Goal: Task Accomplishment & Management: Complete application form

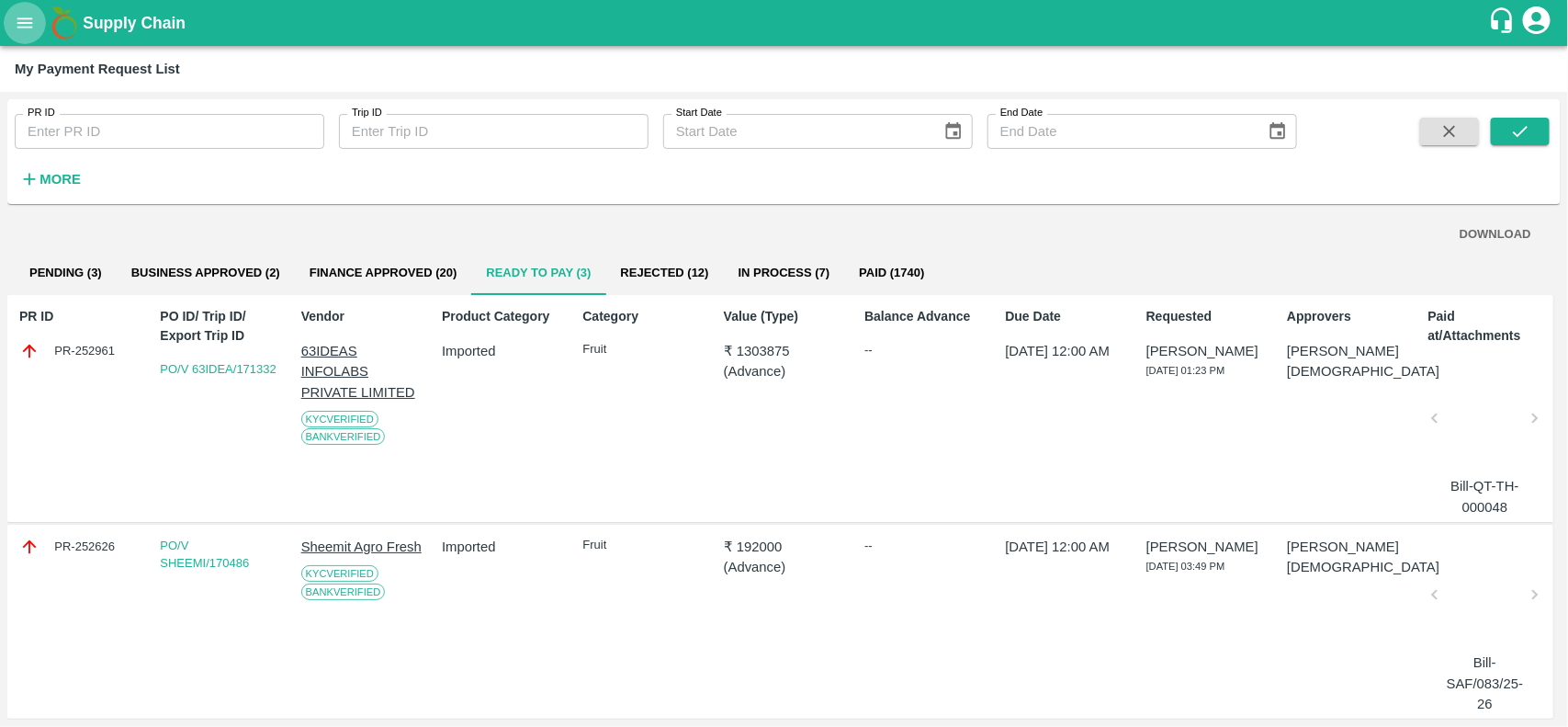
click at [24, 24] on icon "open drawer" at bounding box center [24, 22] width 20 height 20
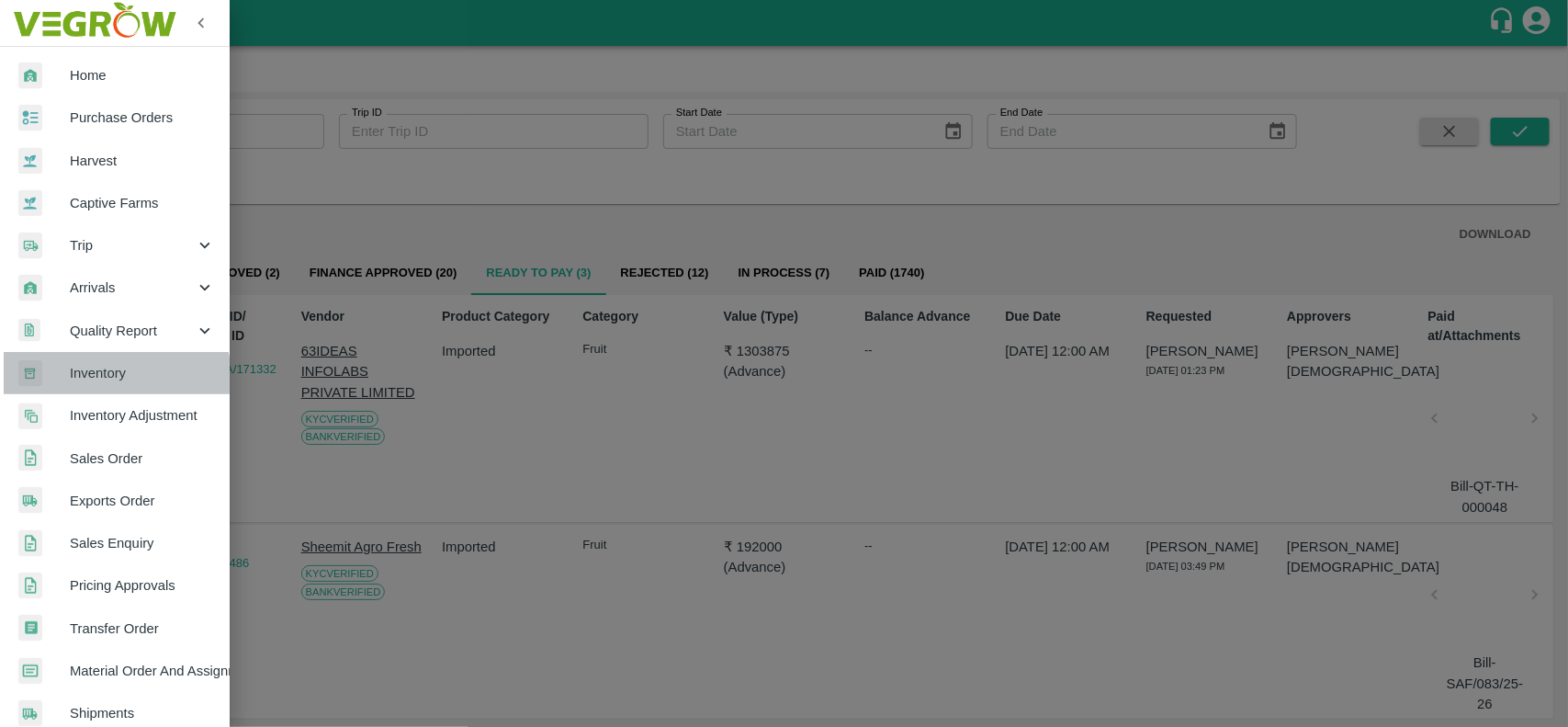
click at [112, 379] on span "Inventory" at bounding box center [142, 372] width 145 height 20
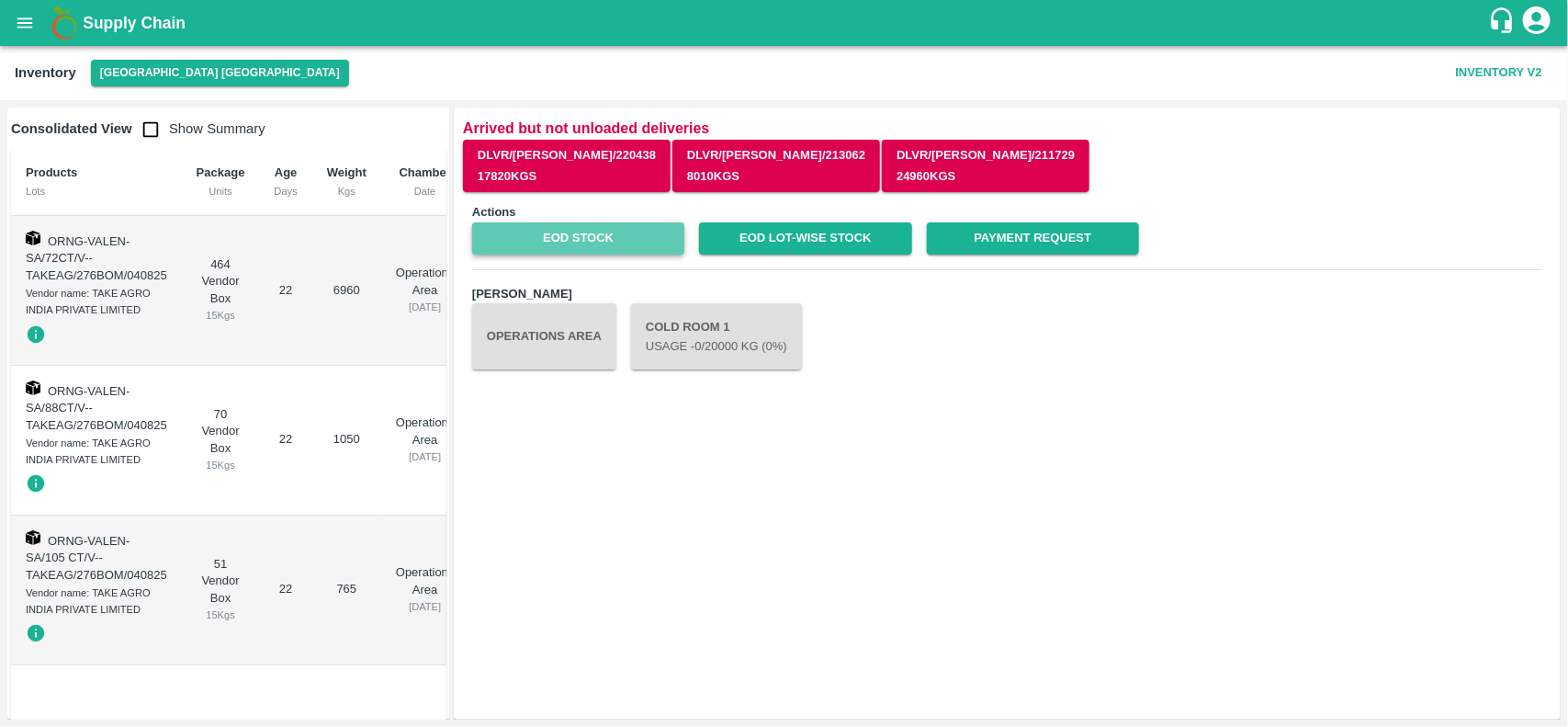
click at [600, 249] on link "EOD Stock" at bounding box center [578, 238] width 212 height 32
click at [125, 78] on button "[GEOGRAPHIC_DATA] [GEOGRAPHIC_DATA]" at bounding box center [220, 73] width 258 height 27
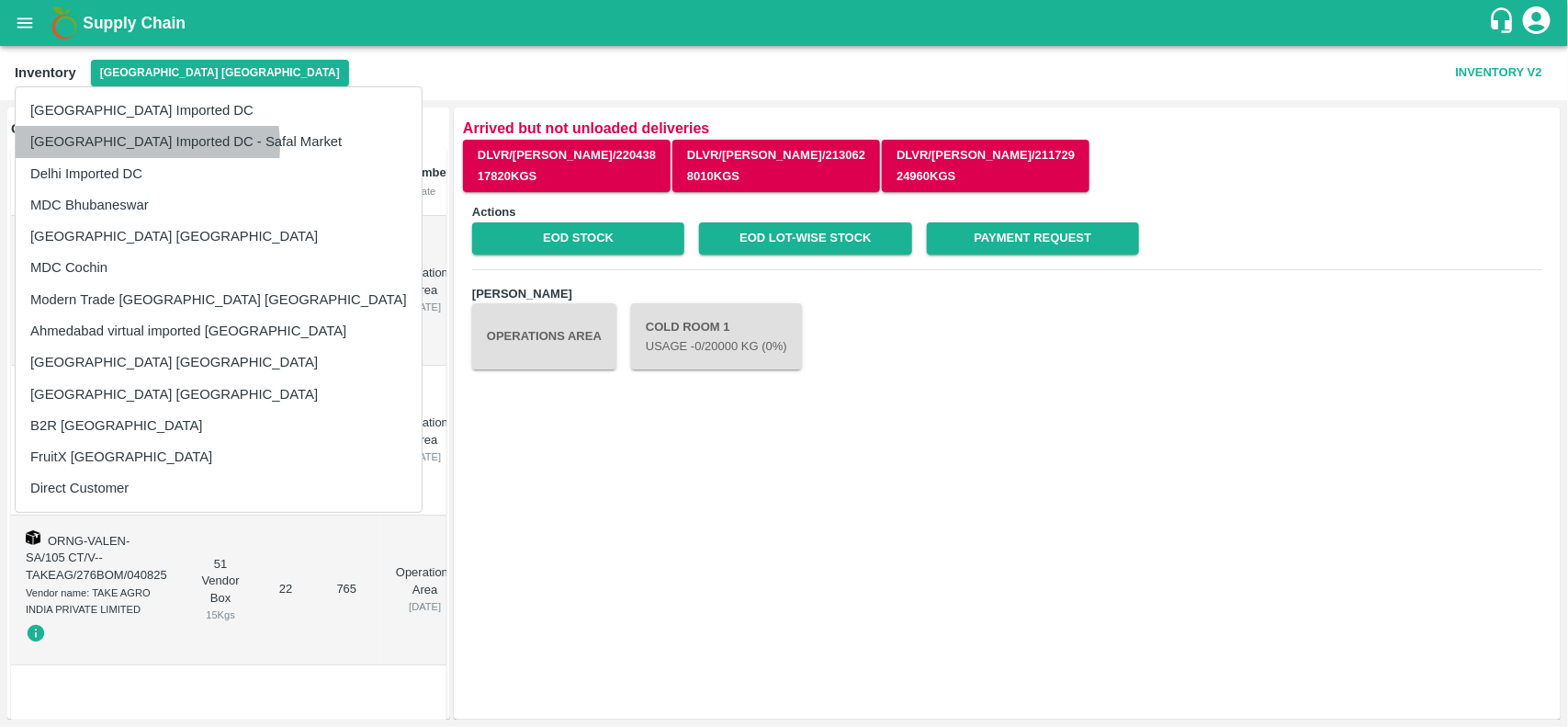
click at [140, 145] on li "[GEOGRAPHIC_DATA] Imported DC - Safal Market" at bounding box center [218, 141] width 406 height 31
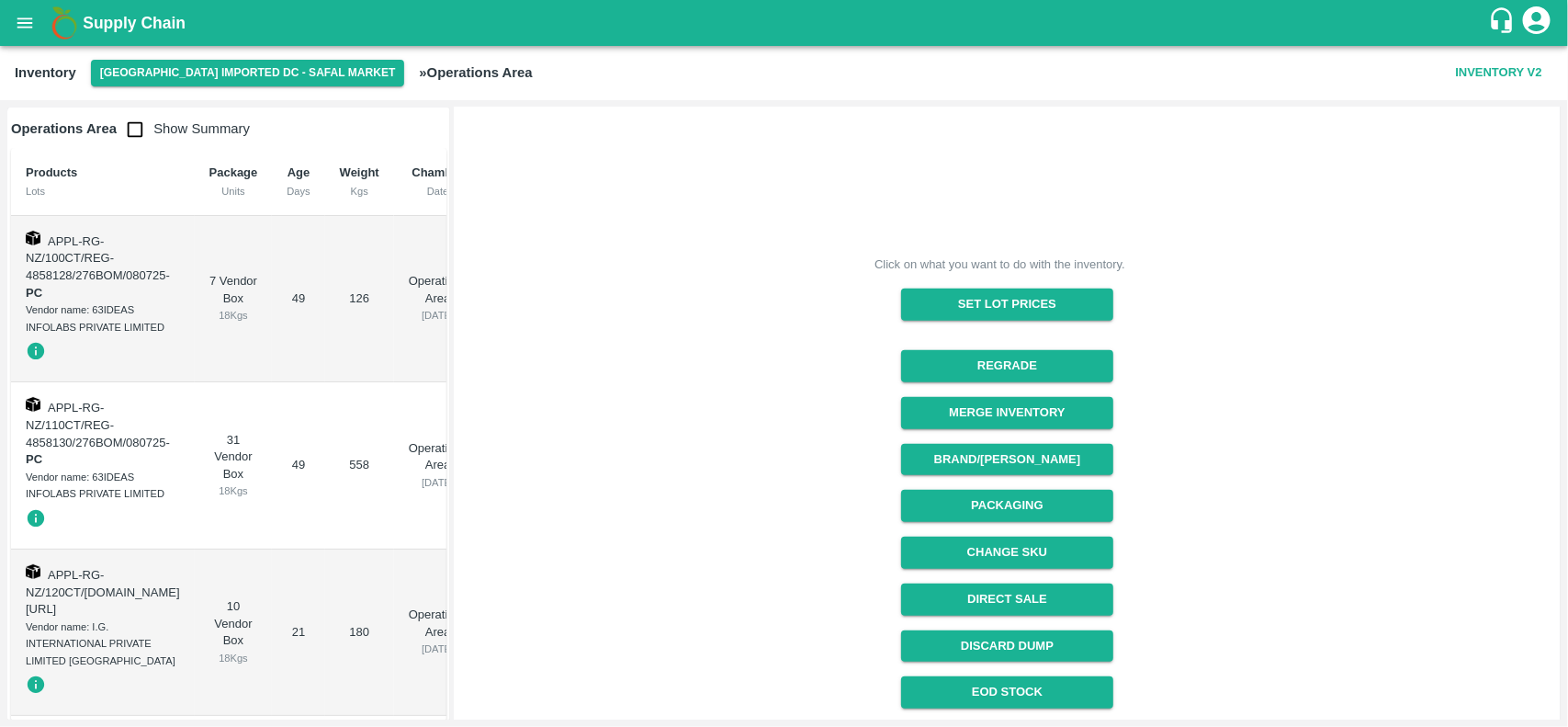
scroll to position [311, 0]
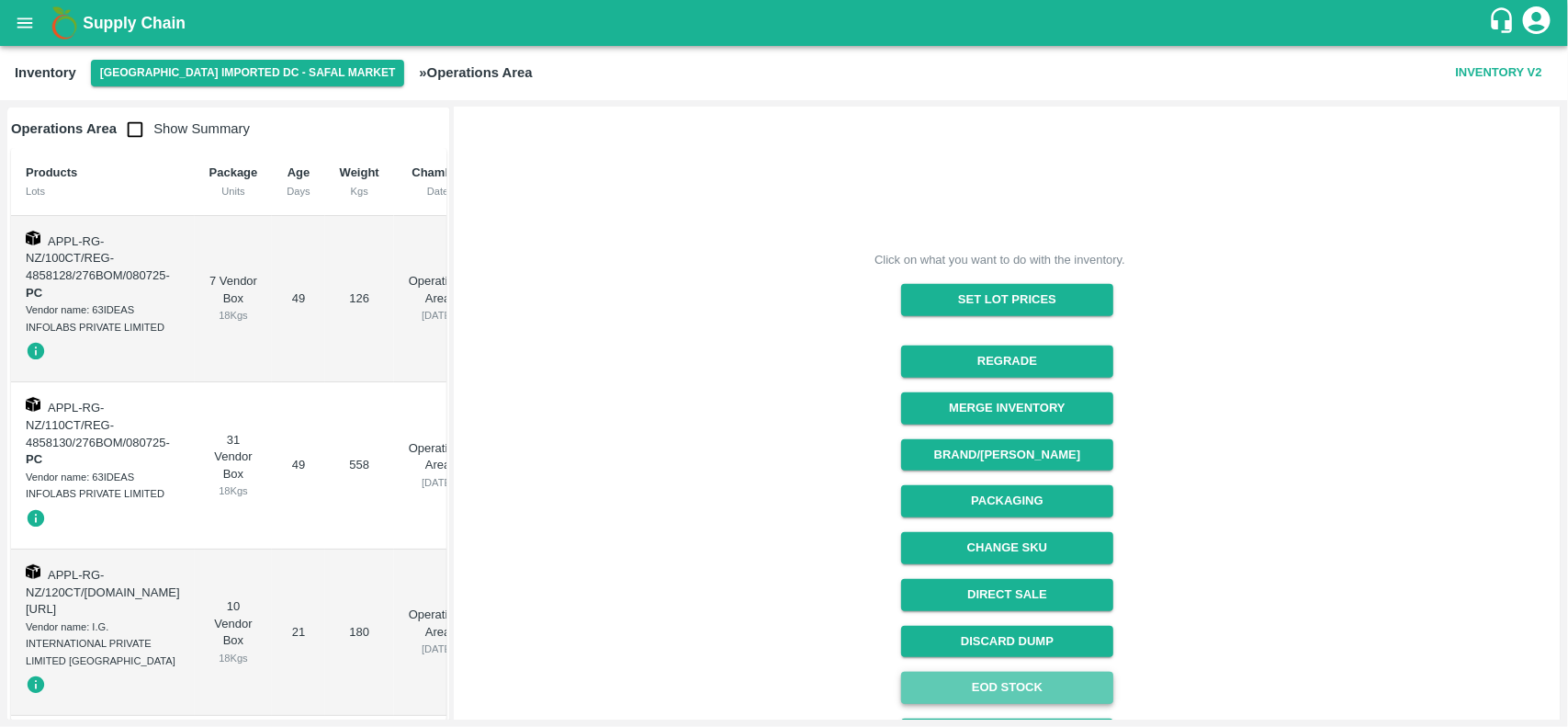
click at [1015, 690] on link "EOD Stock" at bounding box center [1007, 687] width 212 height 32
click at [15, 14] on icon "open drawer" at bounding box center [24, 22] width 20 height 20
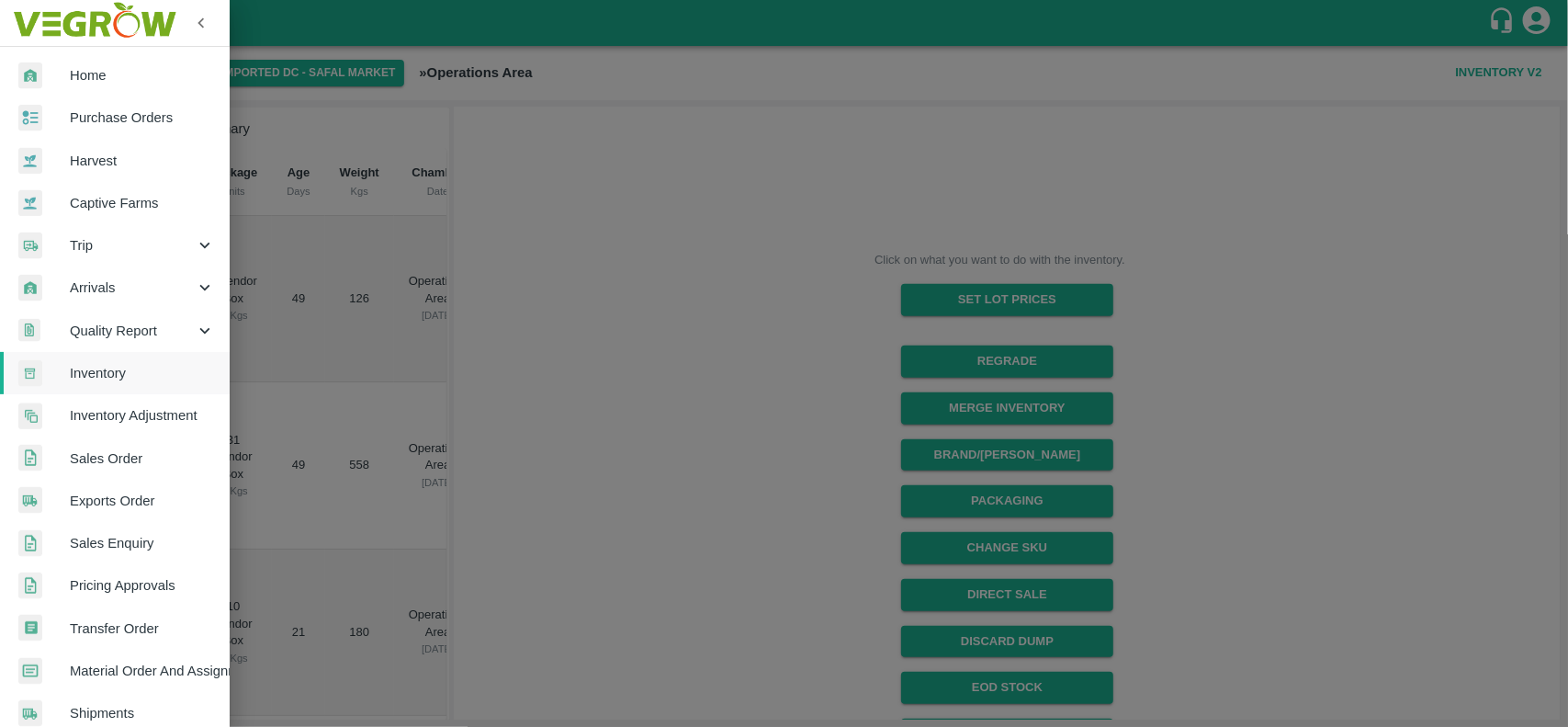
click at [89, 121] on span "Purchase Orders" at bounding box center [142, 117] width 145 height 20
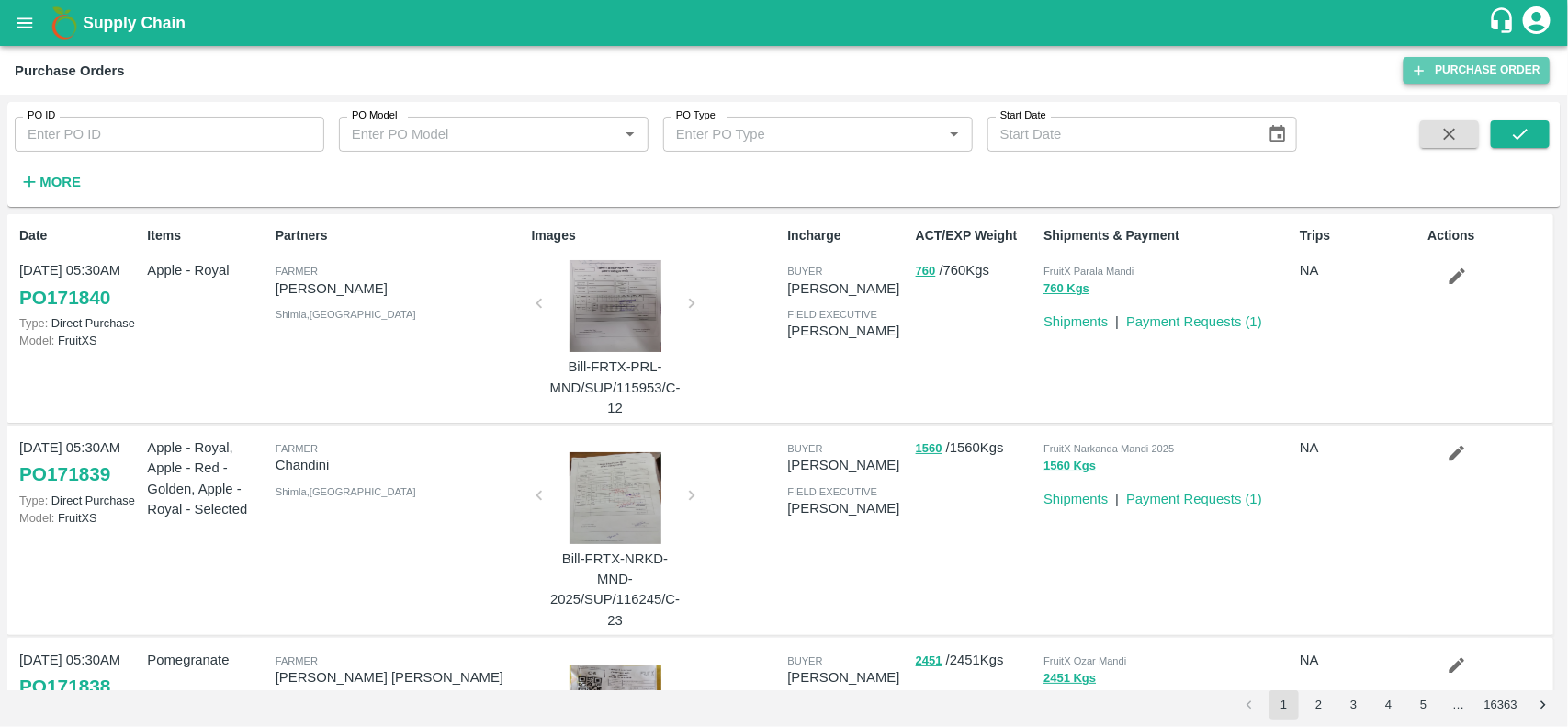
click at [1468, 76] on link "Purchase Order" at bounding box center [1477, 70] width 146 height 27
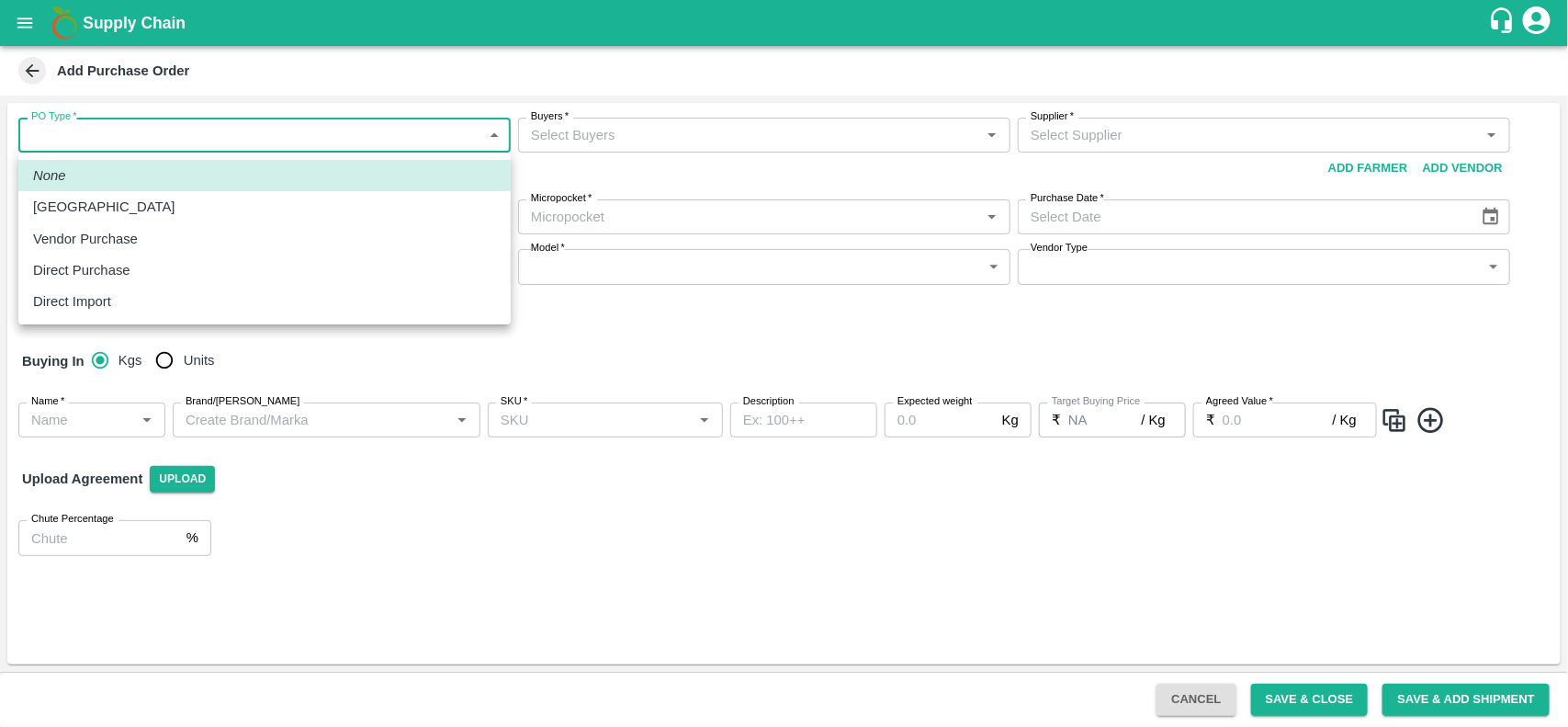
click at [107, 135] on body "Supply Chain Add Purchase Order PO Type   * ​ PO Type Buyers   * Buyers   * Sup…" at bounding box center [784, 364] width 1568 height 727
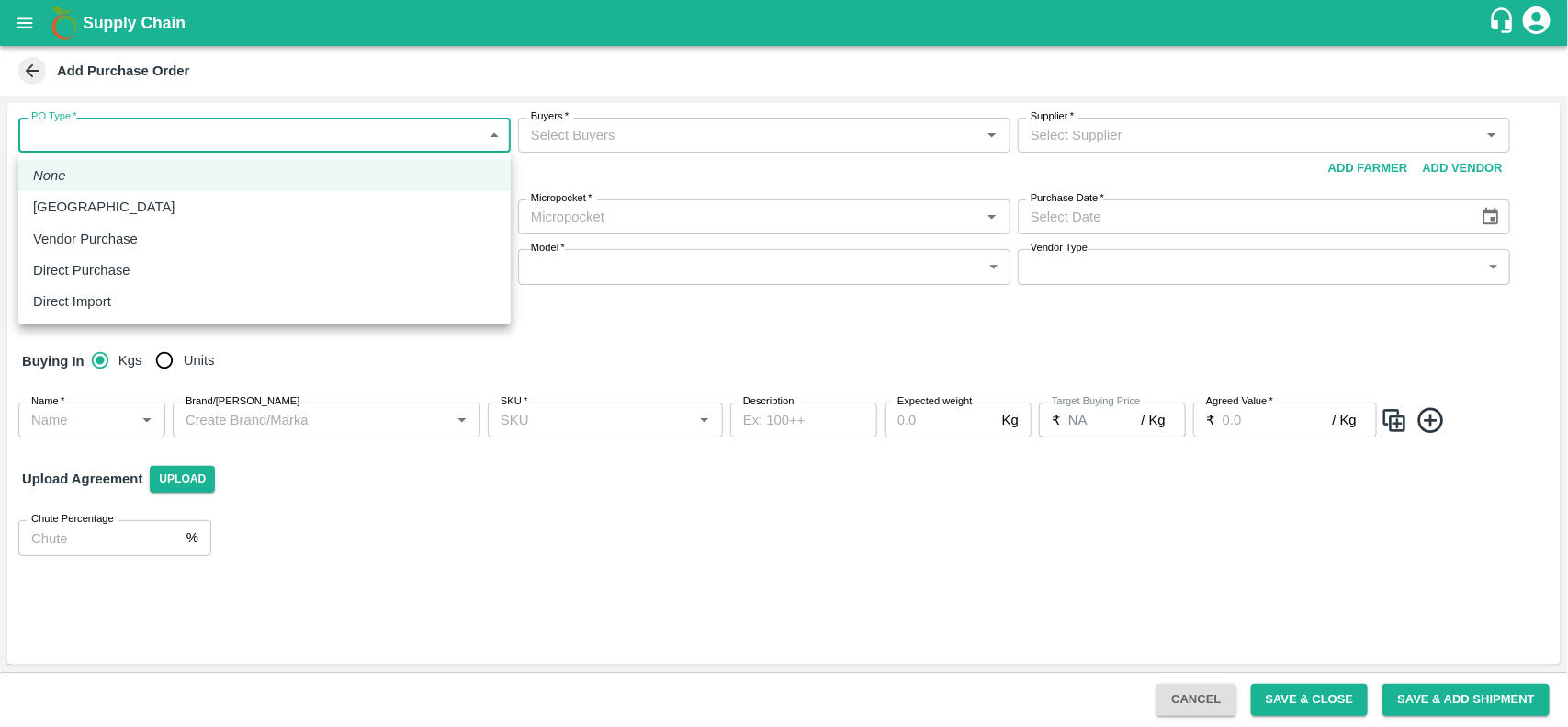
click at [588, 122] on div at bounding box center [784, 364] width 1568 height 727
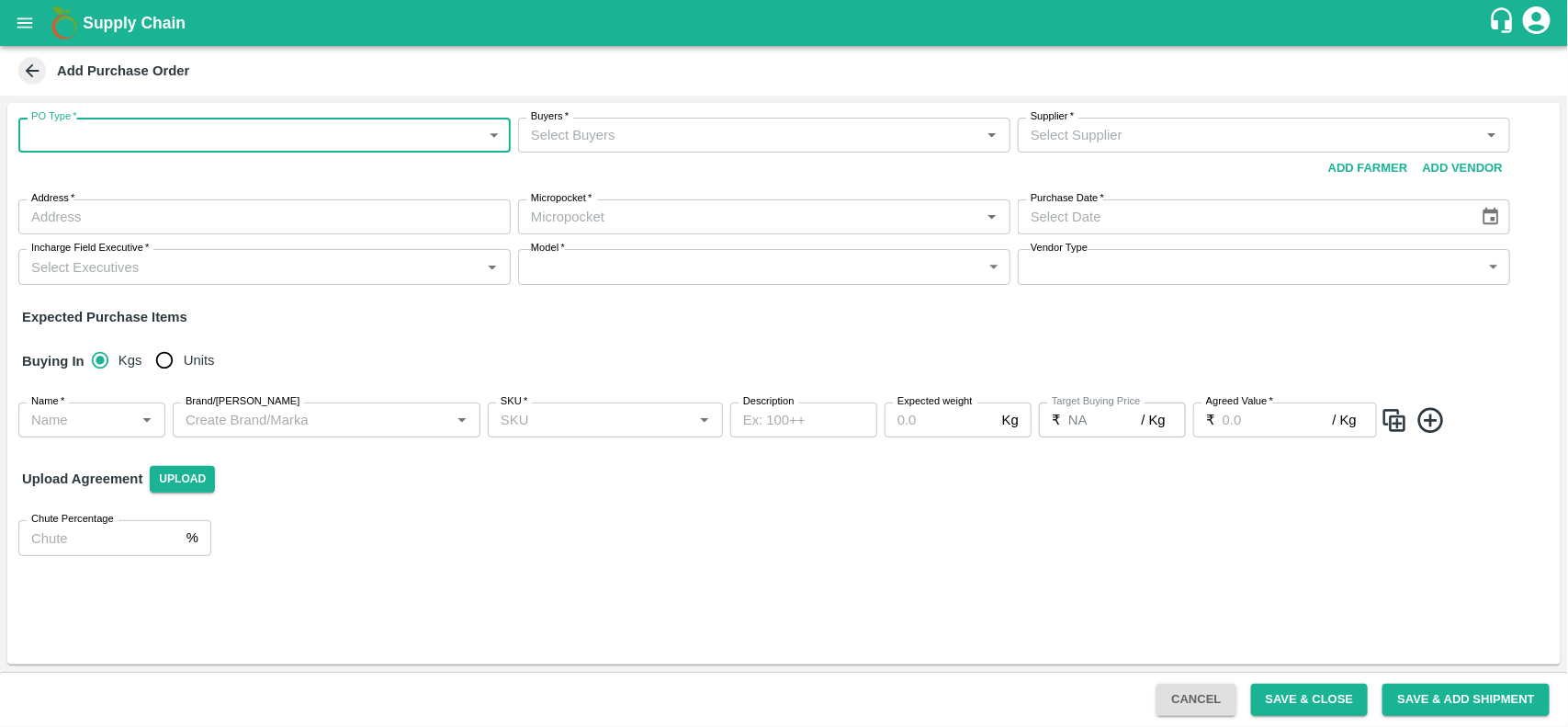
click at [580, 132] on input "Buyers   *" at bounding box center [749, 135] width 451 height 24
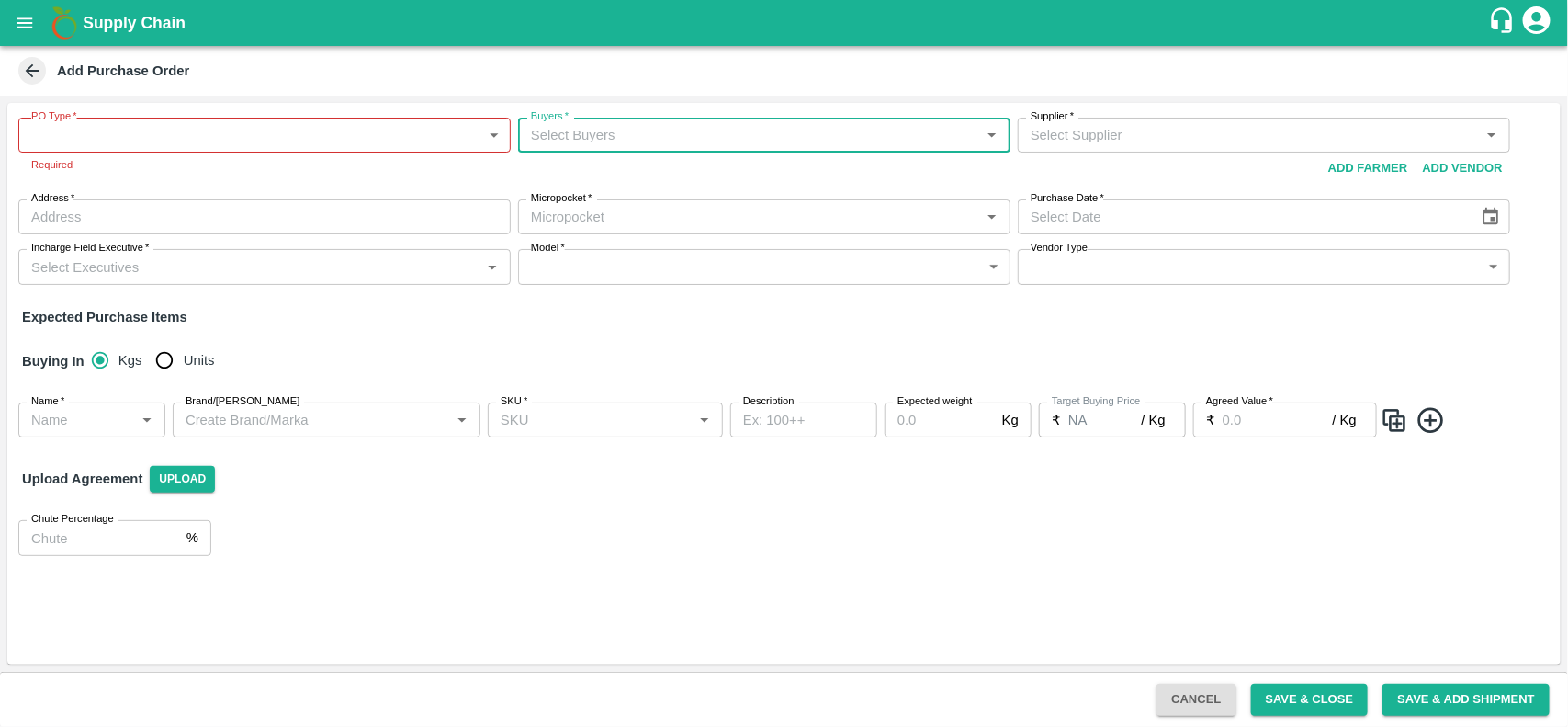
click at [580, 132] on input "Buyers   *" at bounding box center [749, 135] width 451 height 24
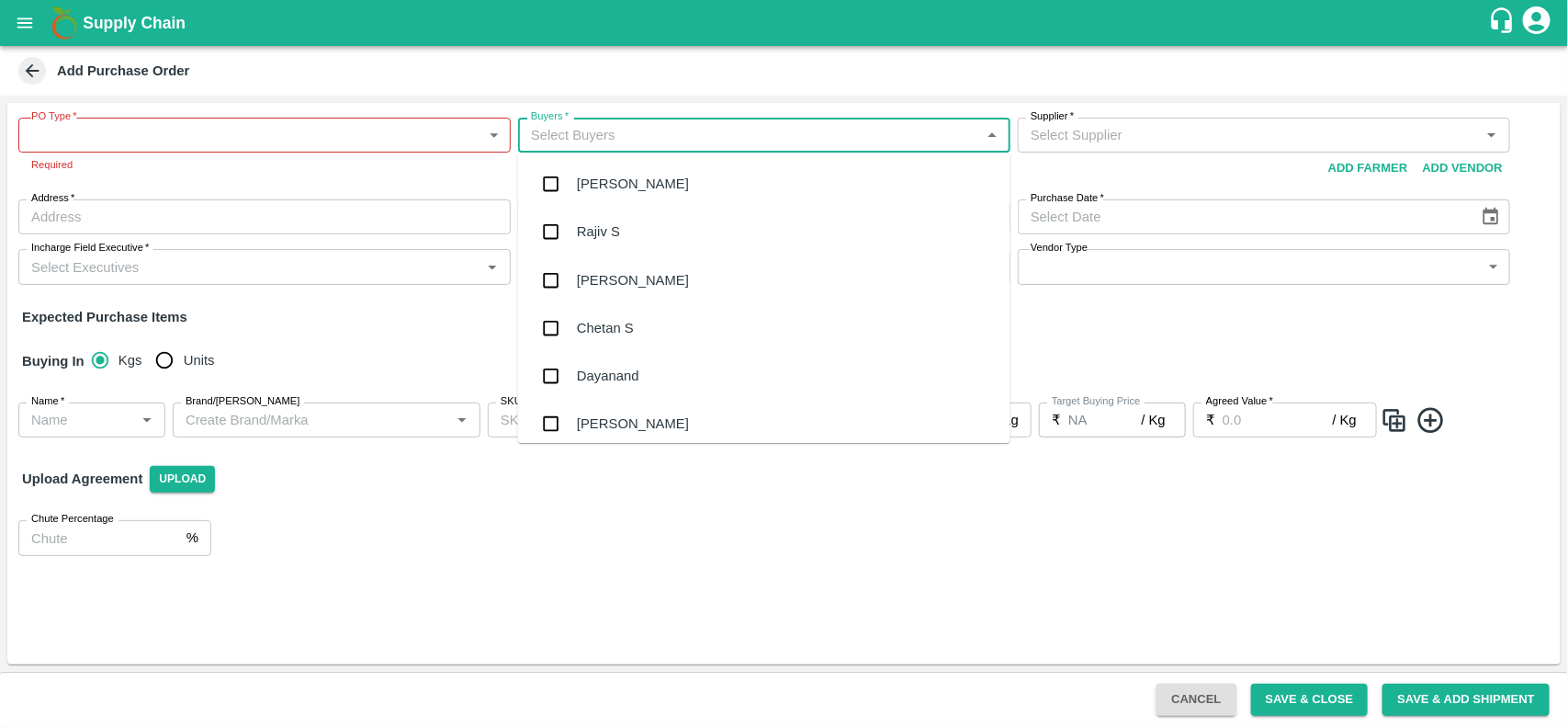
click at [1139, 152] on div "Supplier   *" at bounding box center [1263, 135] width 492 height 35
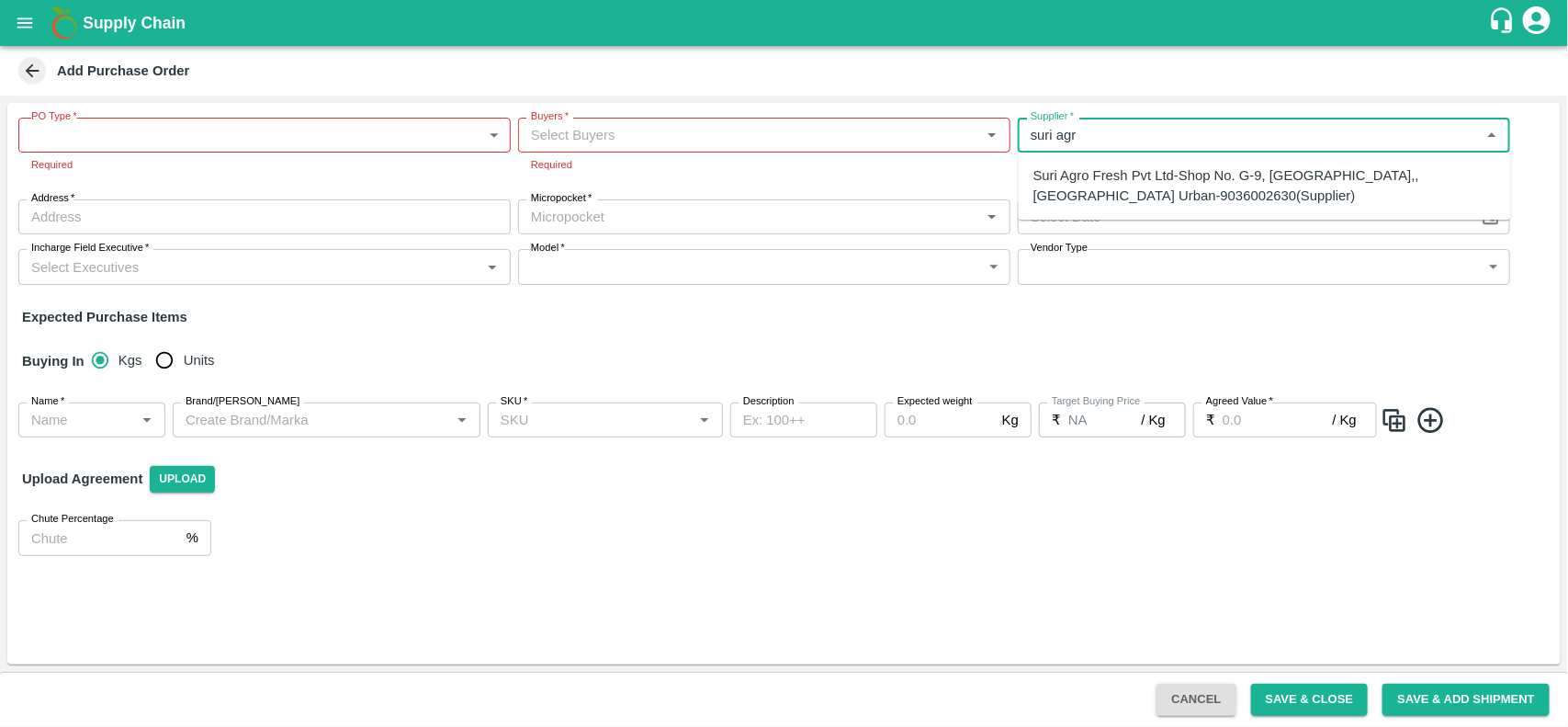
click at [1083, 182] on div "Suri Agro Fresh Pvt Ltd-Shop No. G-9, [GEOGRAPHIC_DATA],, [GEOGRAPHIC_DATA] Urb…" at bounding box center [1264, 186] width 462 height 41
type input "Suri Agro Fresh Pvt Ltd-Shop No. G-9, [GEOGRAPHIC_DATA],, [GEOGRAPHIC_DATA] Urb…"
type input "Shop No. [STREET_ADDRESS]"
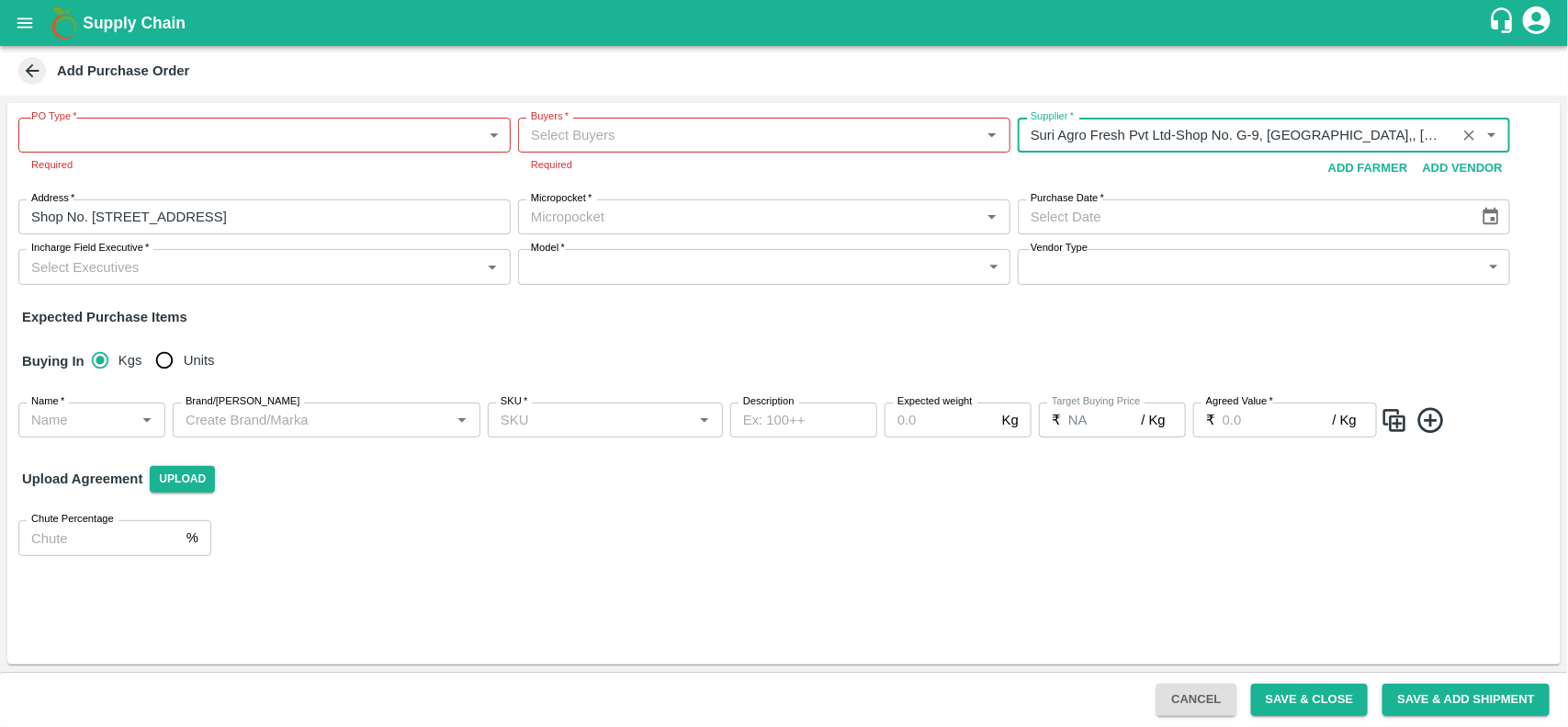
type input "Suri Agro Fresh Pvt Ltd-Shop No. G-9, [GEOGRAPHIC_DATA],, [GEOGRAPHIC_DATA] Urb…"
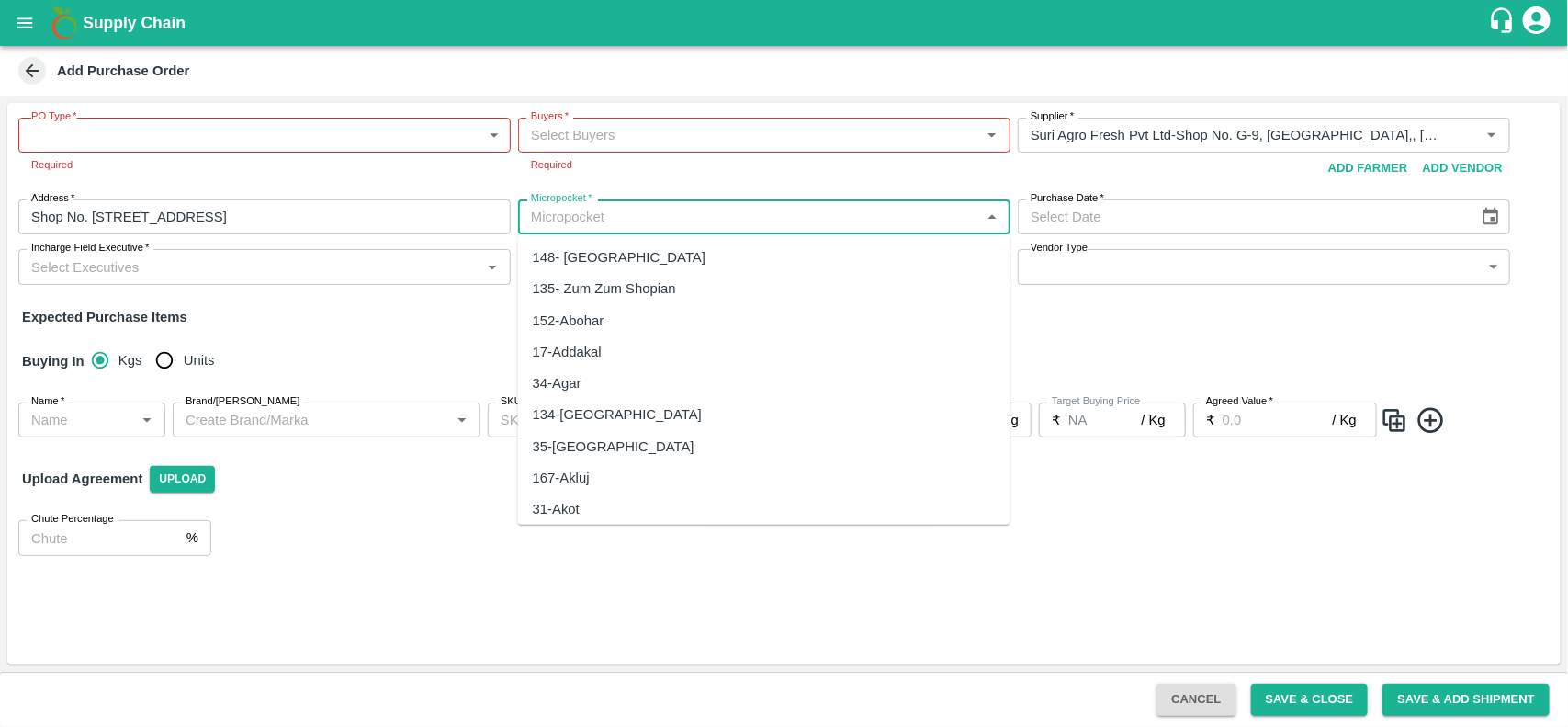
click at [652, 217] on input "Micropocket   *" at bounding box center [749, 216] width 451 height 24
click at [432, 263] on div "PO Type   * ​ PO Type Required Buyers   * Buyers   * Required Supplier   * Supp…" at bounding box center [784, 201] width 1553 height 196
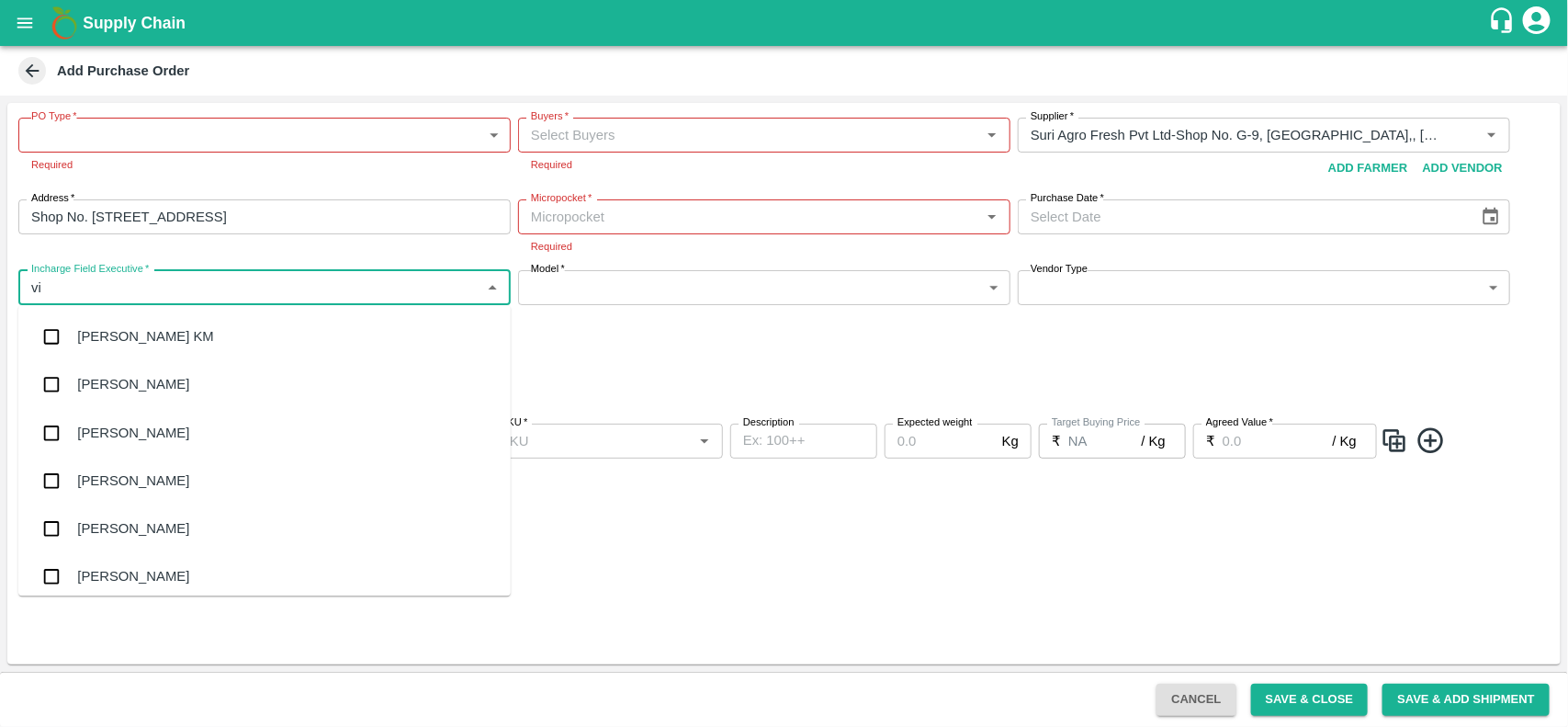
type input "v"
type input "n"
type input "b"
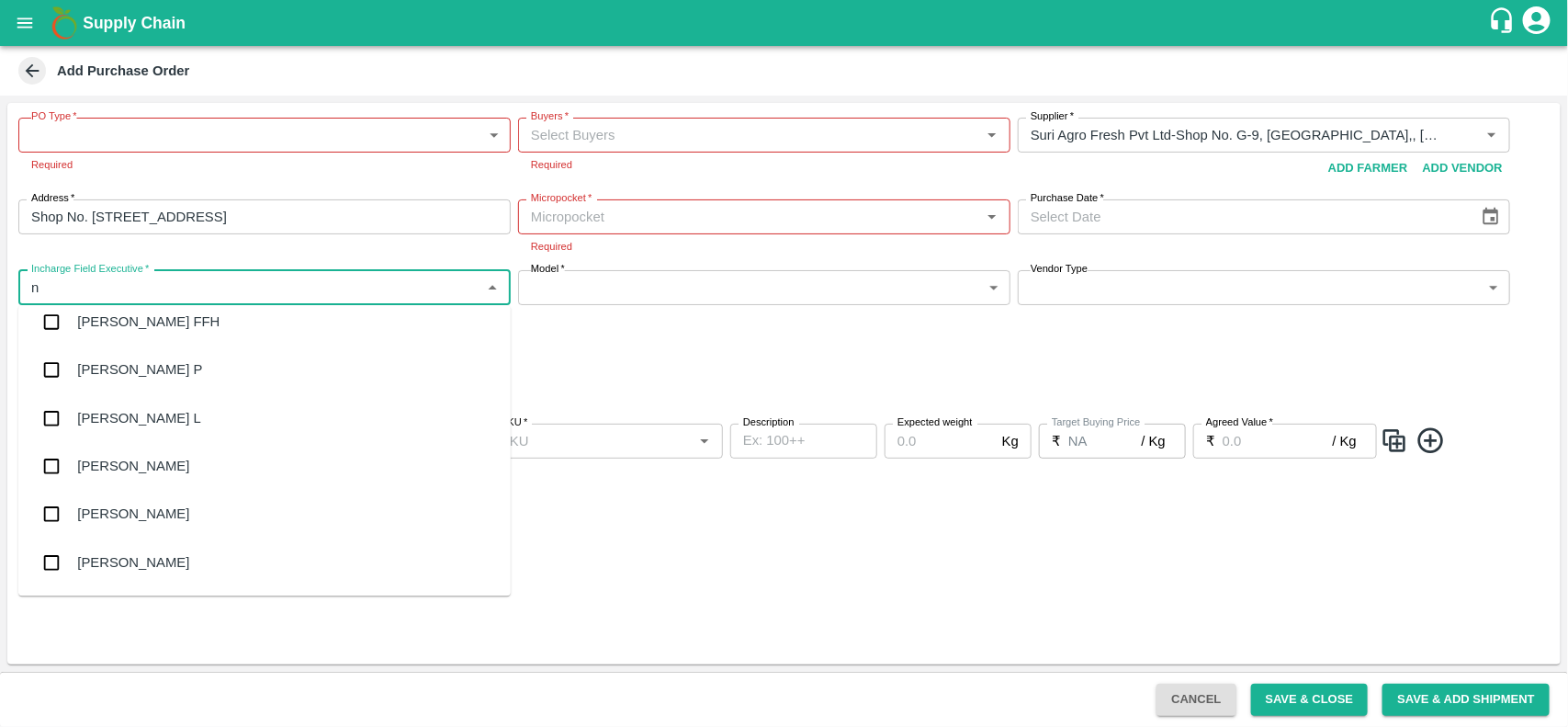
scroll to position [1401, 0]
type input "n"
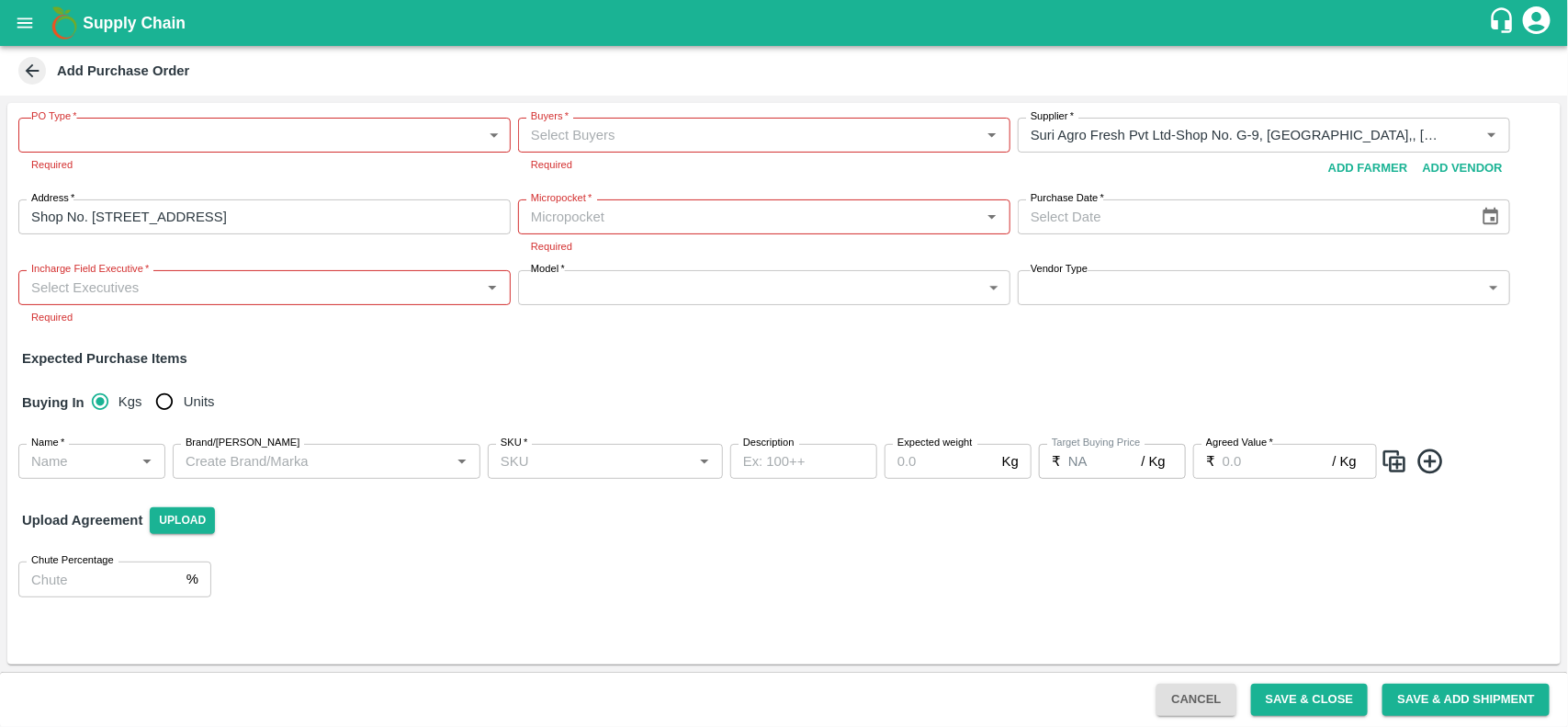
click at [648, 348] on div "Expected Purchase Items" at bounding box center [784, 358] width 1524 height 20
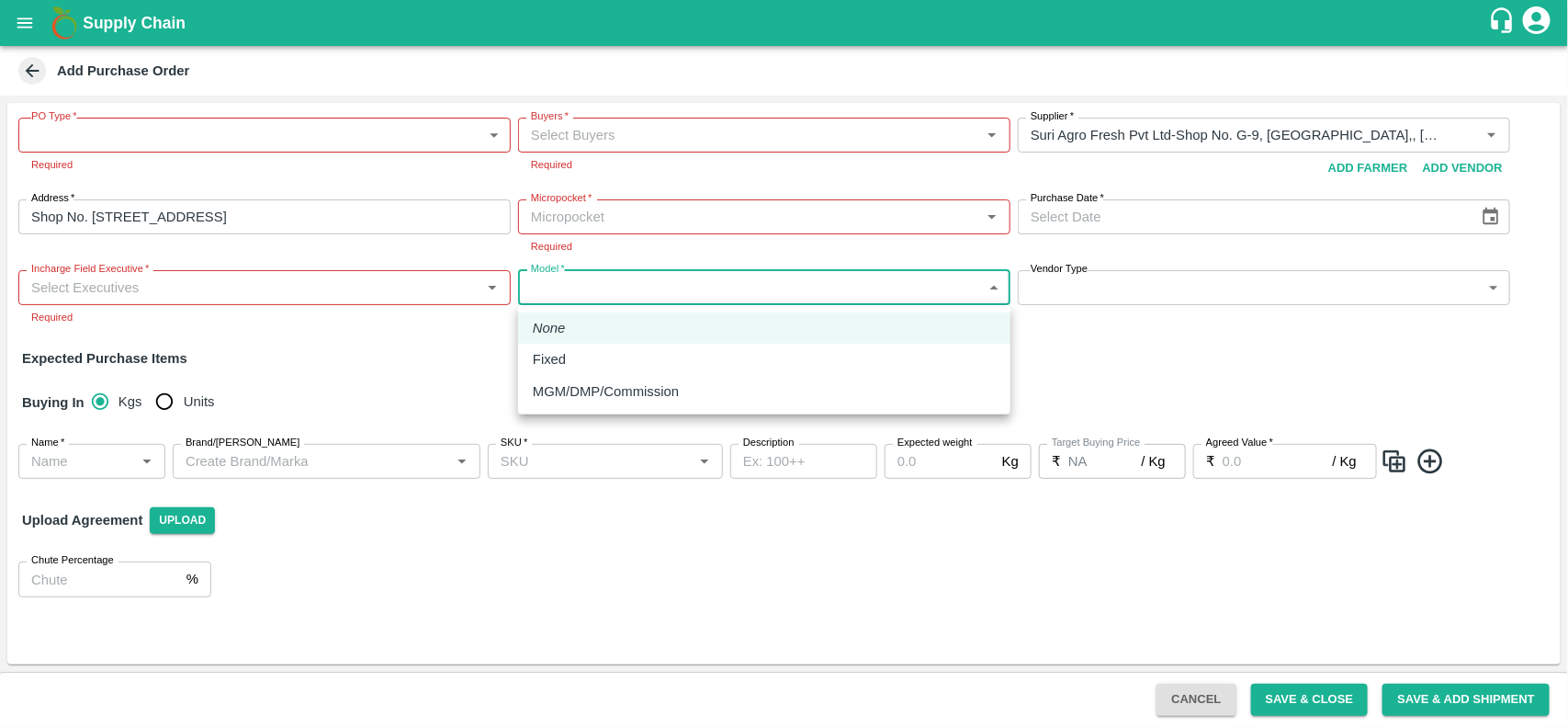
click at [634, 277] on body "Supply Chain Add Purchase Order PO Type   * ​ PO Type Required Buyers   * Buyer…" at bounding box center [784, 364] width 1568 height 727
click at [15, 2] on div at bounding box center [784, 364] width 1568 height 727
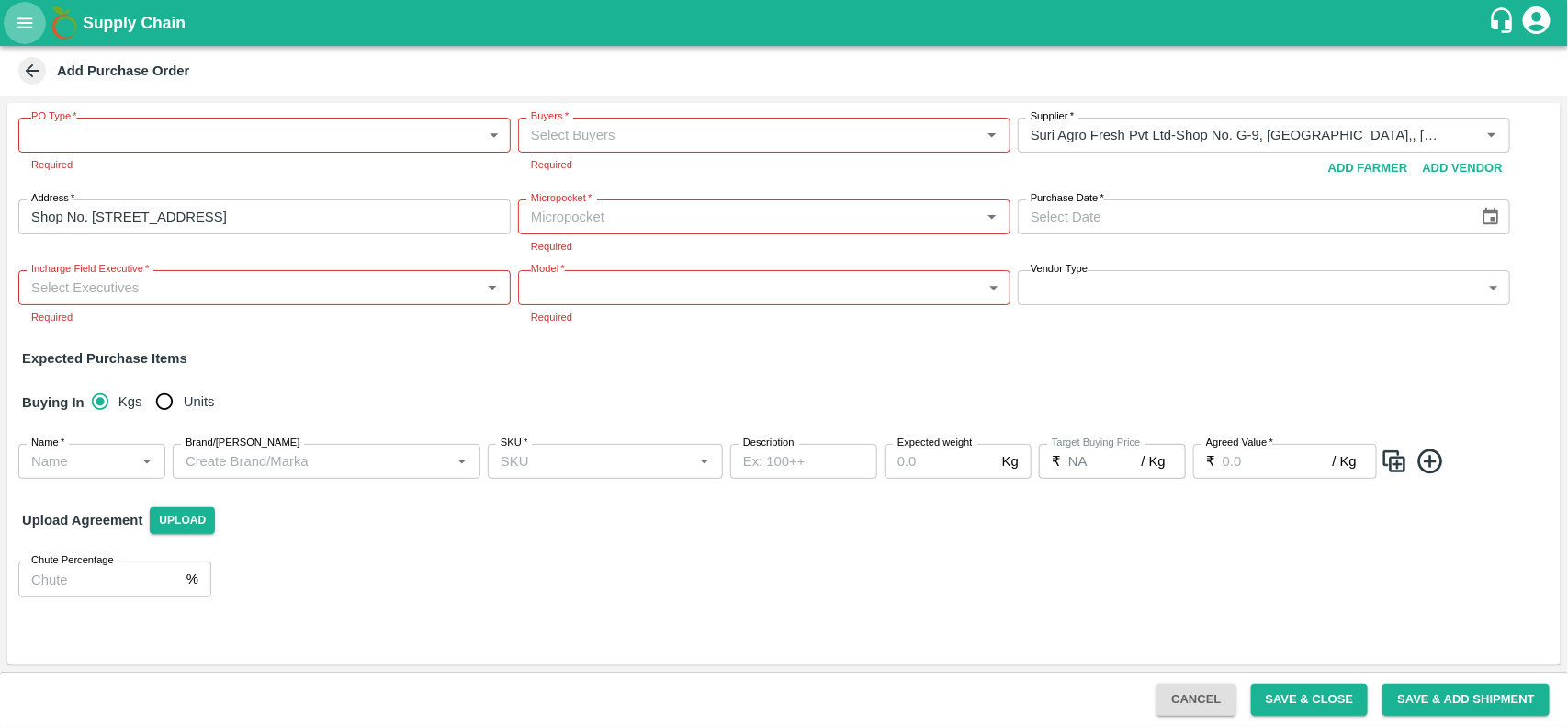
click at [28, 23] on icon "open drawer" at bounding box center [25, 22] width 15 height 11
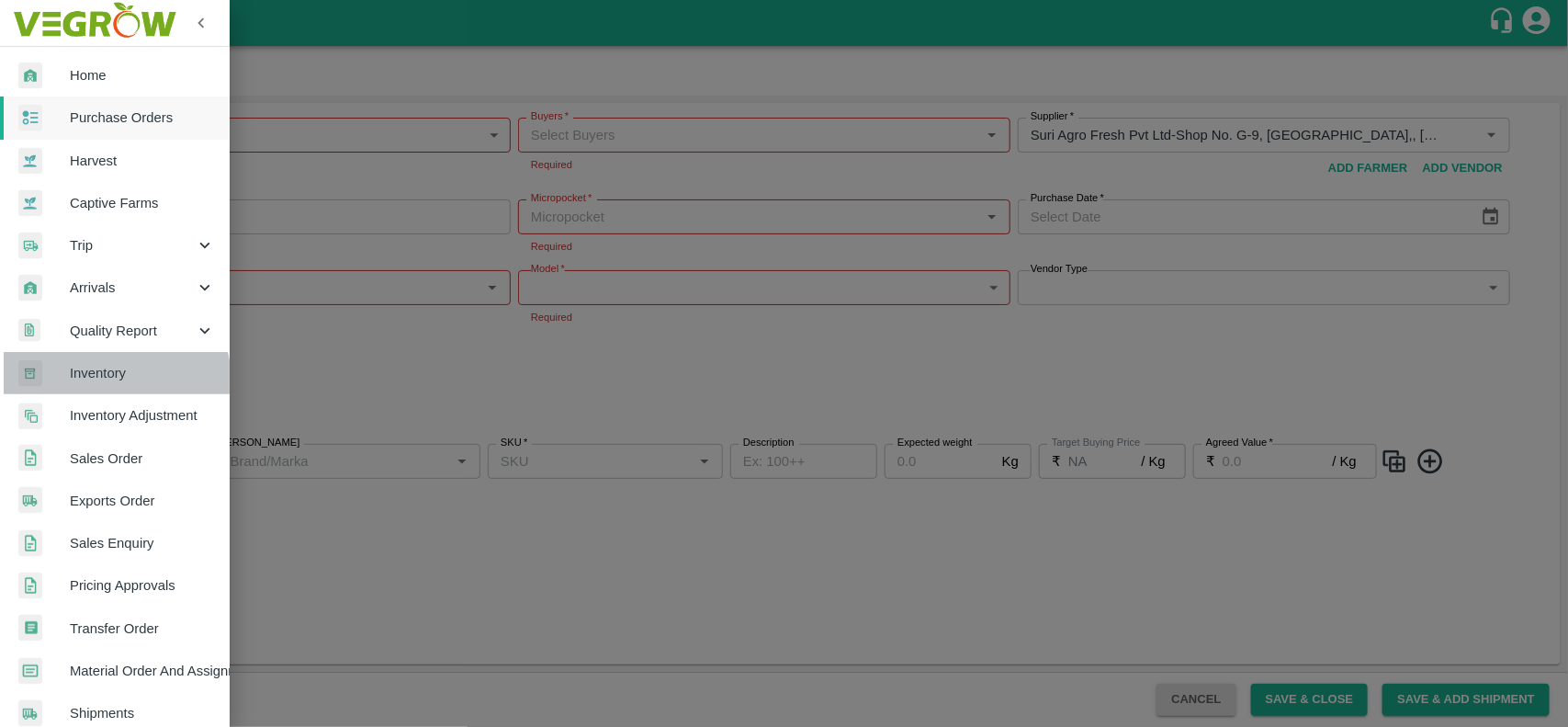
click at [112, 381] on span "Inventory" at bounding box center [142, 372] width 145 height 20
